Goal: Task Accomplishment & Management: Manage account settings

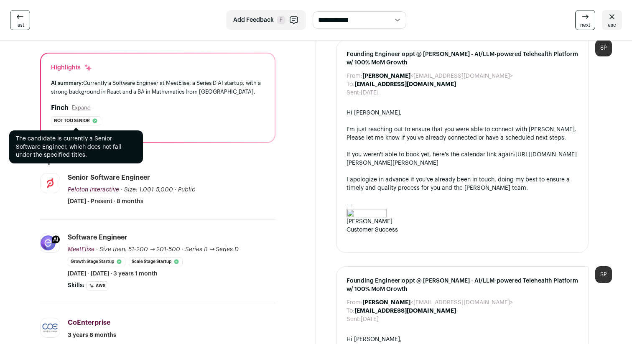
scroll to position [61, 0]
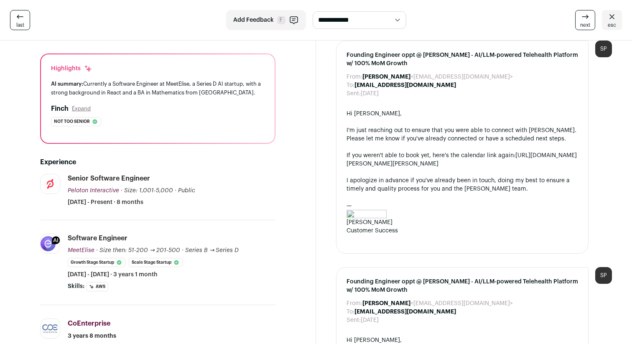
drag, startPoint x: 182, startPoint y: 72, endPoint x: 243, endPoint y: 94, distance: 65.0
click at [243, 94] on div "Highlights AI summary: Currently a Software Engineer at MeetElise, a Series D A…" at bounding box center [157, 98] width 233 height 89
click at [243, 94] on div "AI summary: Currently a Software Engineer at MeetElise, a Series D AI startup, …" at bounding box center [157, 88] width 213 height 18
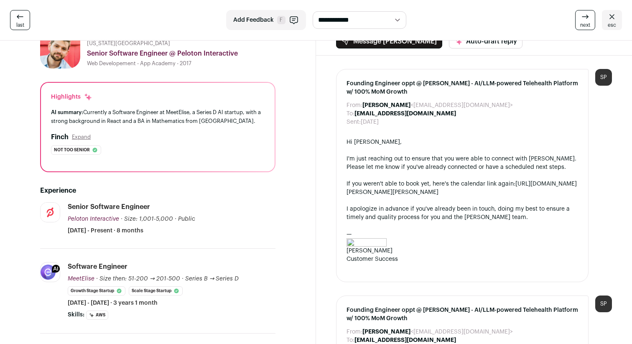
scroll to position [30, 0]
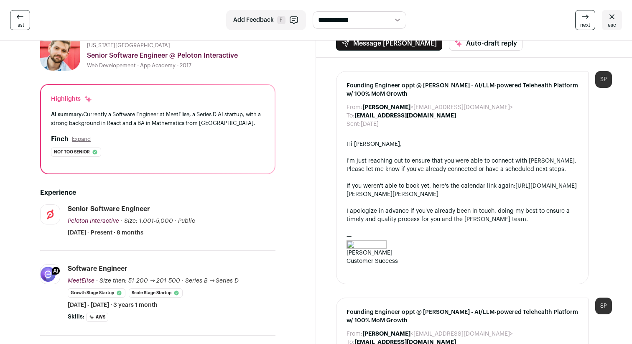
drag, startPoint x: 256, startPoint y: 123, endPoint x: 232, endPoint y: 104, distance: 30.3
click at [232, 104] on div "Highlights AI summary: Currently a Software Engineer at MeetElise, a Series D A…" at bounding box center [157, 129] width 233 height 89
drag, startPoint x: 233, startPoint y: 99, endPoint x: 270, endPoint y: 129, distance: 47.7
click at [268, 129] on div "Highlights AI summary: Currently a Software Engineer at MeetElise, a Series D A…" at bounding box center [157, 129] width 233 height 89
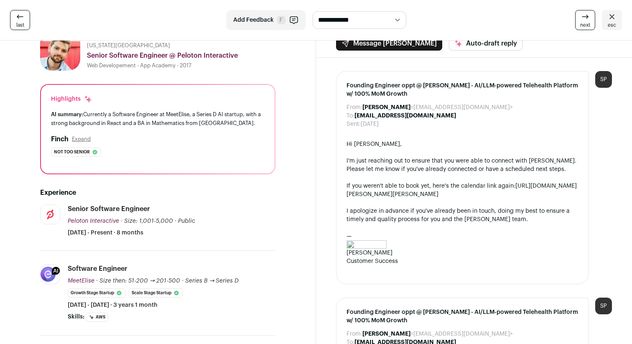
click at [270, 129] on div "Highlights AI summary: Currently a Software Engineer at MeetElise, a Series D A…" at bounding box center [157, 129] width 233 height 89
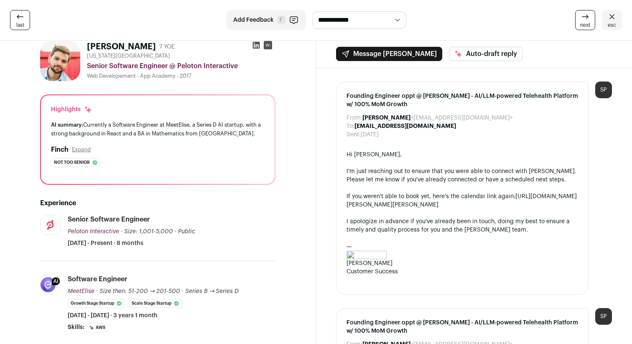
scroll to position [0, 0]
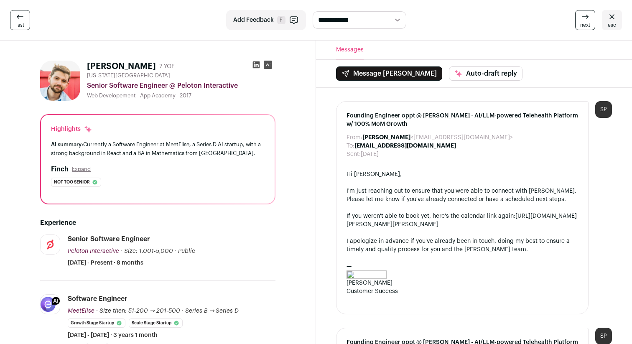
drag, startPoint x: 213, startPoint y: 139, endPoint x: 252, endPoint y: 159, distance: 43.9
click at [251, 158] on div "Highlights AI summary: Currently a Software Engineer at MeetElise, a Series D A…" at bounding box center [157, 159] width 233 height 89
click at [252, 159] on div "Highlights AI summary: Currently a Software Engineer at MeetElise, a Series D A…" at bounding box center [157, 159] width 233 height 89
drag, startPoint x: 257, startPoint y: 159, endPoint x: 232, endPoint y: 136, distance: 33.7
click at [232, 136] on div "Highlights AI summary: Currently a Software Engineer at MeetElise, a Series D A…" at bounding box center [157, 159] width 233 height 89
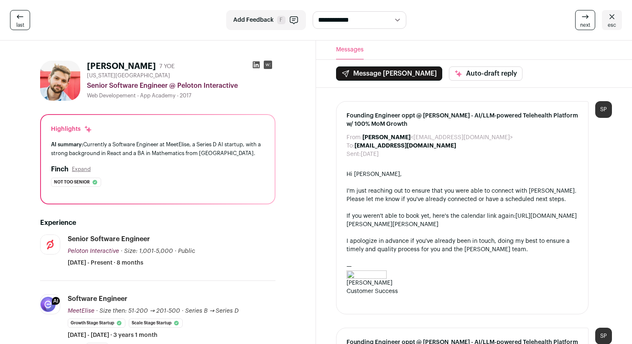
click at [232, 136] on div "Highlights AI summary: Currently a Software Engineer at MeetElise, a Series D A…" at bounding box center [157, 159] width 233 height 89
drag, startPoint x: 233, startPoint y: 136, endPoint x: 259, endPoint y: 155, distance: 32.0
click at [259, 155] on div "Highlights AI summary: Currently a Software Engineer at MeetElise, a Series D A…" at bounding box center [157, 159] width 233 height 89
click at [259, 155] on div "AI summary: Currently a Software Engineer at MeetElise, a Series D AI startup, …" at bounding box center [157, 149] width 213 height 18
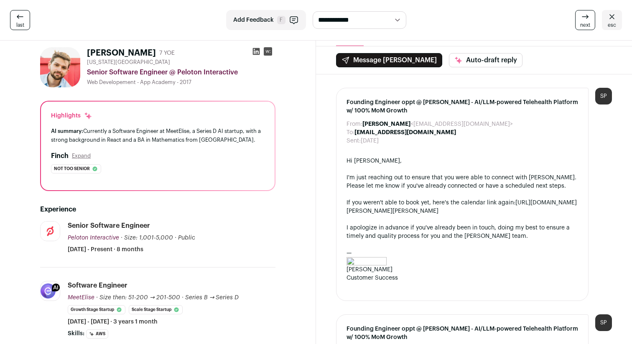
scroll to position [18, 0]
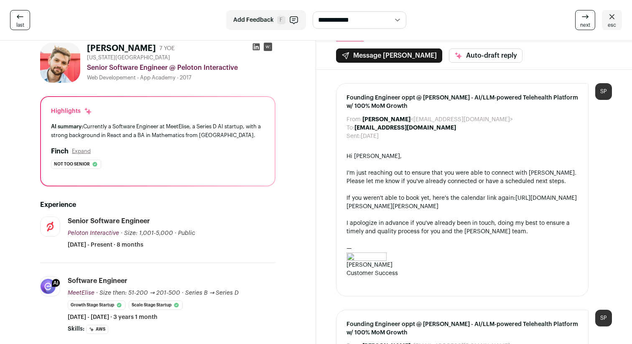
drag, startPoint x: 58, startPoint y: 101, endPoint x: 186, endPoint y: 165, distance: 142.9
click at [186, 165] on div "Highlights AI summary: Currently a Software Engineer at MeetElise, a Series D A…" at bounding box center [157, 141] width 233 height 89
click at [186, 165] on div "Not too senior The candidate is currently a Senior Software Engineer, which doe…" at bounding box center [157, 164] width 213 height 9
drag, startPoint x: 198, startPoint y: 175, endPoint x: 58, endPoint y: 103, distance: 157.7
click at [58, 103] on div "Highlights AI summary: Currently a Software Engineer at MeetElise, a Series D A…" at bounding box center [157, 141] width 233 height 89
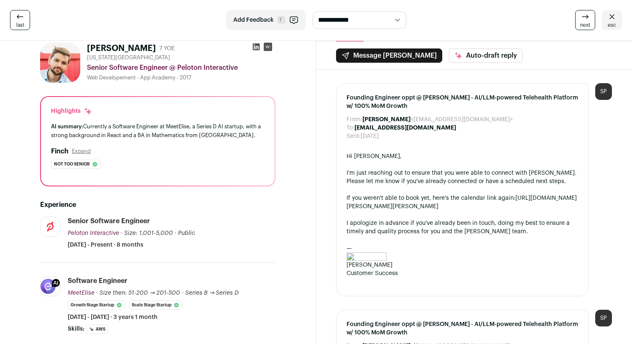
click at [58, 103] on div "Highlights AI summary: Currently a Software Engineer at MeetElise, a Series D A…" at bounding box center [157, 141] width 233 height 89
click at [83, 151] on button "Expand" at bounding box center [81, 151] width 19 height 7
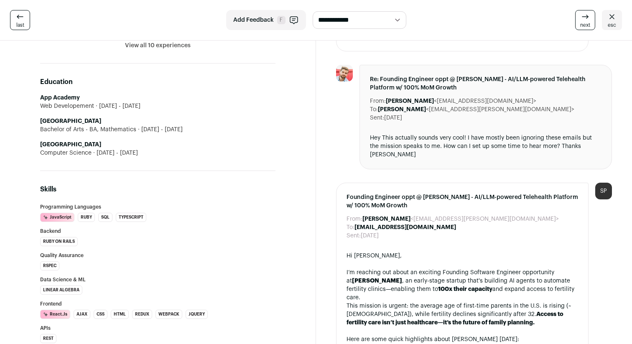
scroll to position [547, 0]
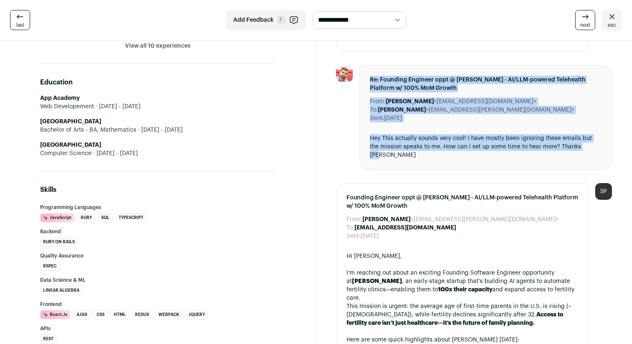
drag, startPoint x: 363, startPoint y: 71, endPoint x: 578, endPoint y: 137, distance: 225.1
click at [578, 137] on div "Re: Founding Engineer oppt @ [PERSON_NAME] - AI/LLM-powered Telehealth Platform…" at bounding box center [485, 117] width 252 height 104
drag, startPoint x: 594, startPoint y: 150, endPoint x: 385, endPoint y: 63, distance: 227.0
click at [385, 65] on div "Re: Founding Engineer oppt @ [PERSON_NAME] - AI/LLM-powered Telehealth Platform…" at bounding box center [485, 117] width 252 height 104
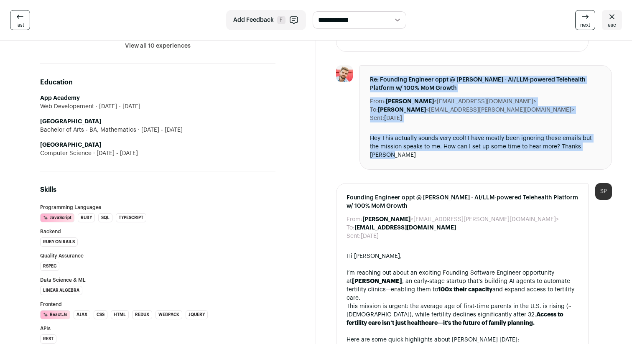
drag, startPoint x: 381, startPoint y: 63, endPoint x: 584, endPoint y: 152, distance: 222.4
click at [584, 152] on div "Re: Founding Engineer oppt @ [PERSON_NAME] - AI/LLM-powered Telehealth Platform…" at bounding box center [485, 117] width 252 height 104
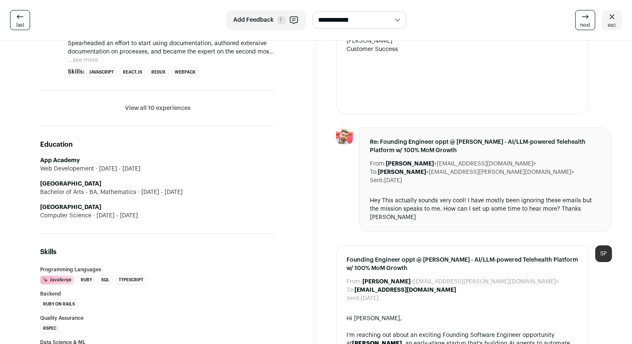
scroll to position [484, 0]
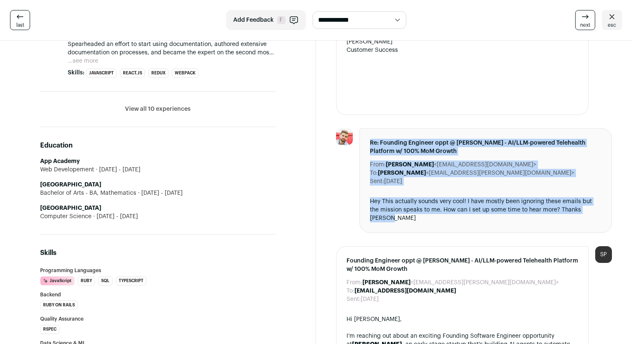
drag, startPoint x: 375, startPoint y: 123, endPoint x: 568, endPoint y: 213, distance: 213.2
click at [568, 213] on div "Re: Founding Engineer oppt @ [PERSON_NAME] - AI/LLM-powered Telehealth Platform…" at bounding box center [485, 180] width 252 height 104
drag, startPoint x: 579, startPoint y: 213, endPoint x: 380, endPoint y: 121, distance: 219.2
click at [380, 128] on div "Re: Founding Engineer oppt @ [PERSON_NAME] - AI/LLM-powered Telehealth Platform…" at bounding box center [485, 180] width 252 height 104
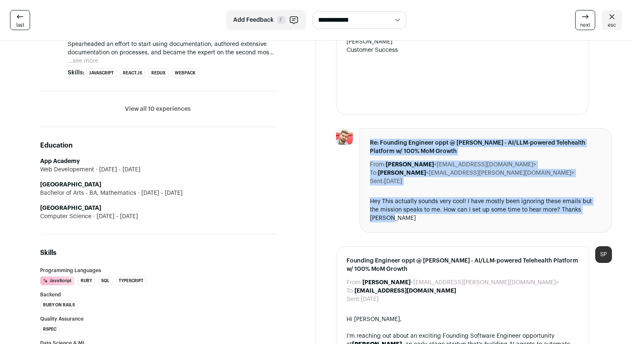
click at [380, 128] on div "Re: Founding Engineer oppt @ [PERSON_NAME] - AI/LLM-powered Telehealth Platform…" at bounding box center [485, 180] width 252 height 104
drag, startPoint x: 373, startPoint y: 122, endPoint x: 591, endPoint y: 207, distance: 233.7
click at [591, 207] on div "Re: Founding Engineer oppt @ [PERSON_NAME] - AI/LLM-powered Telehealth Platform…" at bounding box center [485, 180] width 252 height 104
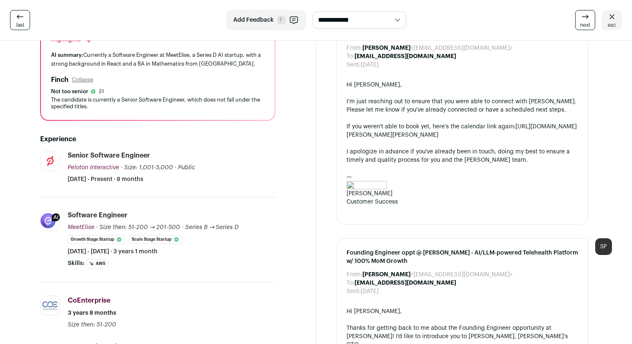
scroll to position [0, 0]
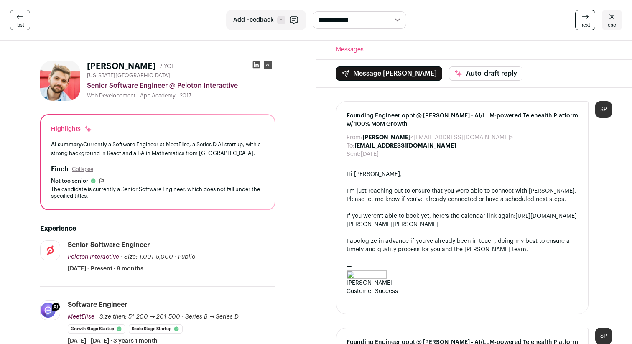
drag, startPoint x: 51, startPoint y: 122, endPoint x: 237, endPoint y: 196, distance: 200.4
click at [237, 196] on div "Highlights AI summary: Currently a Software Engineer at MeetElise, a Series D A…" at bounding box center [157, 162] width 233 height 94
click at [237, 197] on div "The candidate is currently a Senior Software Engineer, which does not fall unde…" at bounding box center [157, 192] width 213 height 13
drag, startPoint x: 244, startPoint y: 204, endPoint x: 60, endPoint y: 122, distance: 201.2
click at [60, 122] on div "Highlights AI summary: Currently a Software Engineer at MeetElise, a Series D A…" at bounding box center [157, 162] width 233 height 94
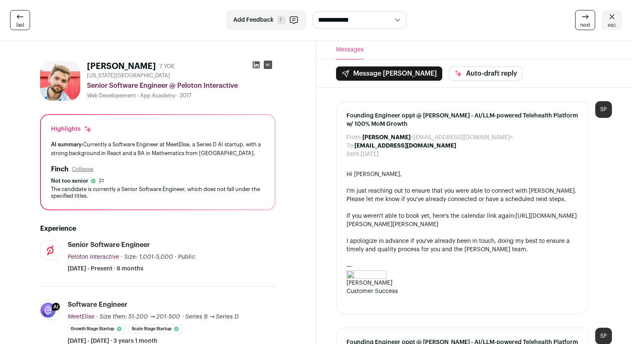
click at [60, 122] on div "Highlights AI summary: Currently a Software Engineer at MeetElise, a Series D A…" at bounding box center [157, 162] width 233 height 94
drag, startPoint x: 52, startPoint y: 122, endPoint x: 260, endPoint y: 200, distance: 221.6
click at [260, 200] on div "Highlights AI summary: Currently a Software Engineer at MeetElise, a Series D A…" at bounding box center [157, 162] width 233 height 94
drag, startPoint x: 260, startPoint y: 200, endPoint x: 39, endPoint y: 119, distance: 234.9
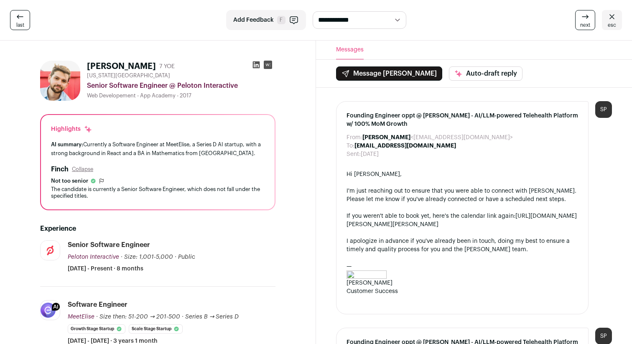
drag, startPoint x: 56, startPoint y: 119, endPoint x: 270, endPoint y: 210, distance: 232.6
